Goal: Navigation & Orientation: Find specific page/section

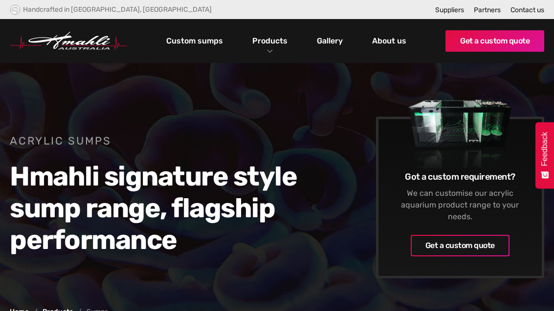
click at [205, 41] on link "Custom sumps" at bounding box center [195, 41] width 62 height 17
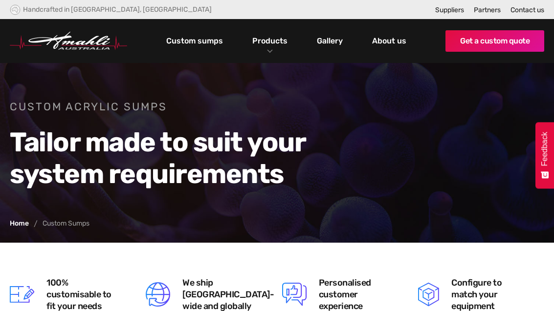
click at [269, 35] on link "Products" at bounding box center [270, 41] width 40 height 14
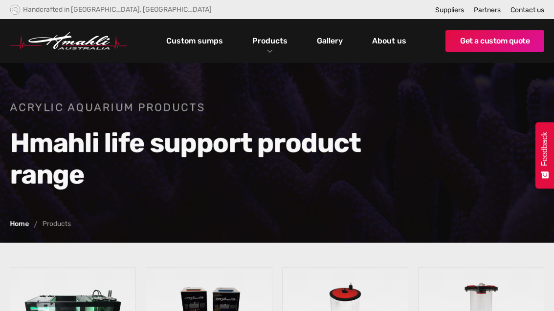
click at [272, 39] on link "Products" at bounding box center [270, 41] width 40 height 14
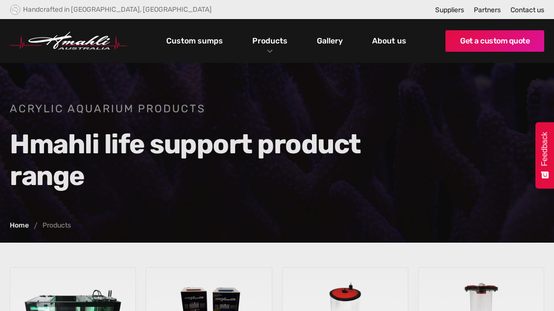
click at [270, 31] on div "Products" at bounding box center [270, 41] width 50 height 44
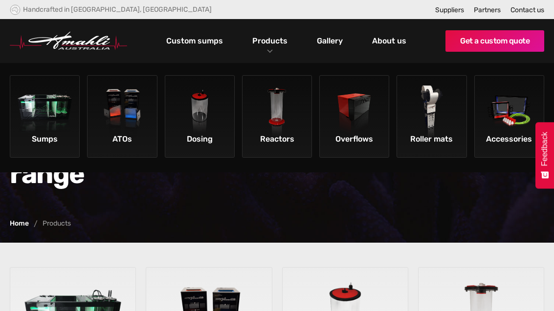
click at [54, 109] on img at bounding box center [45, 113] width 55 height 55
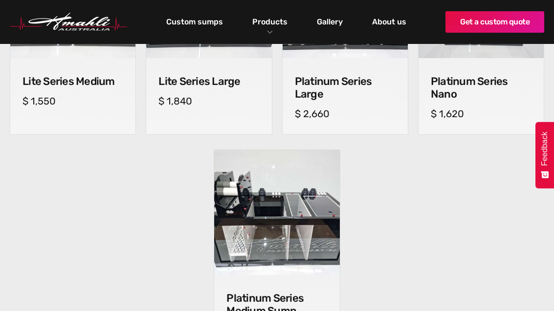
scroll to position [727, 0]
